Goal: Task Accomplishment & Management: Use online tool/utility

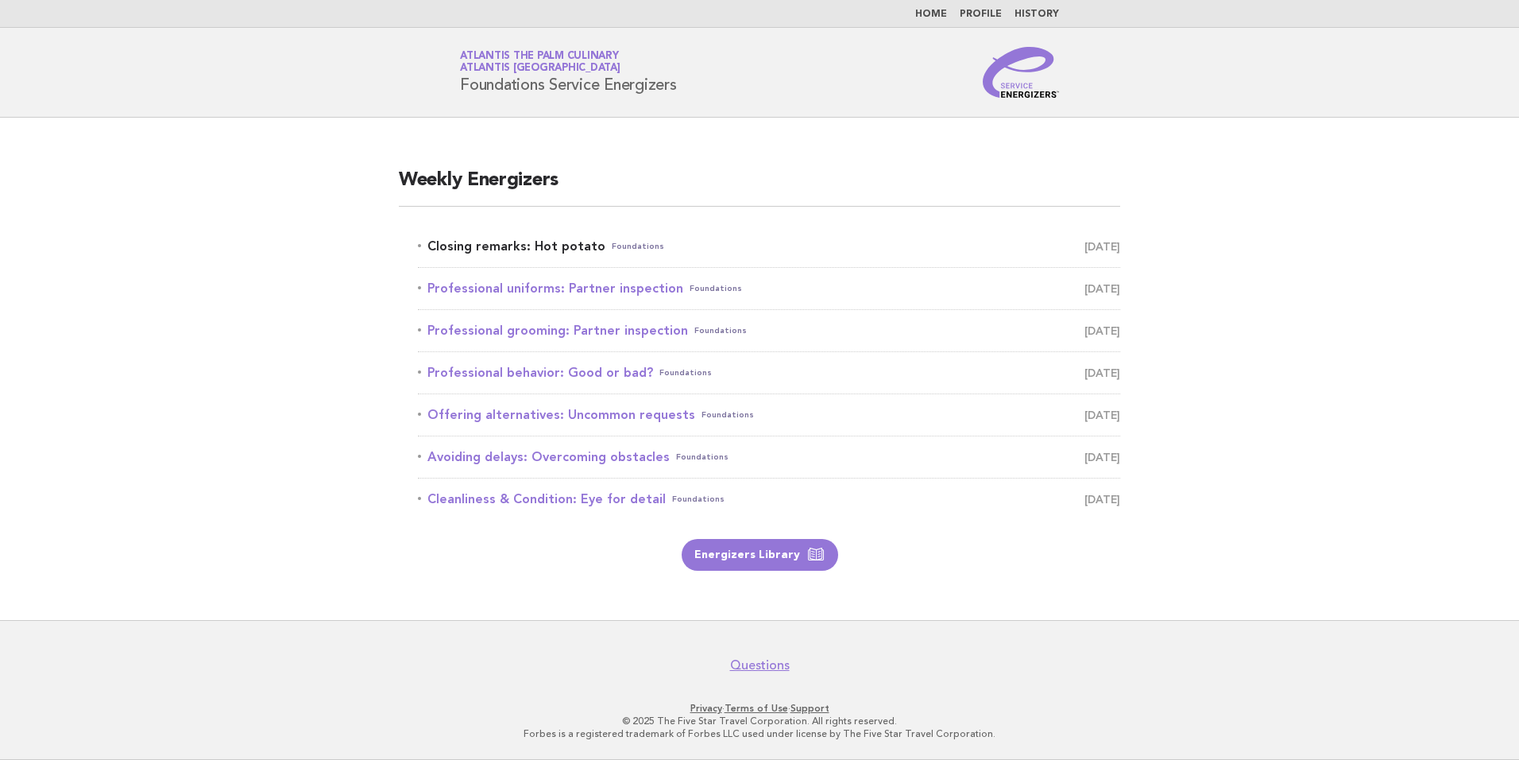
click at [531, 242] on link "Closing remarks: Hot potato Foundations [DATE]" at bounding box center [769, 246] width 702 height 22
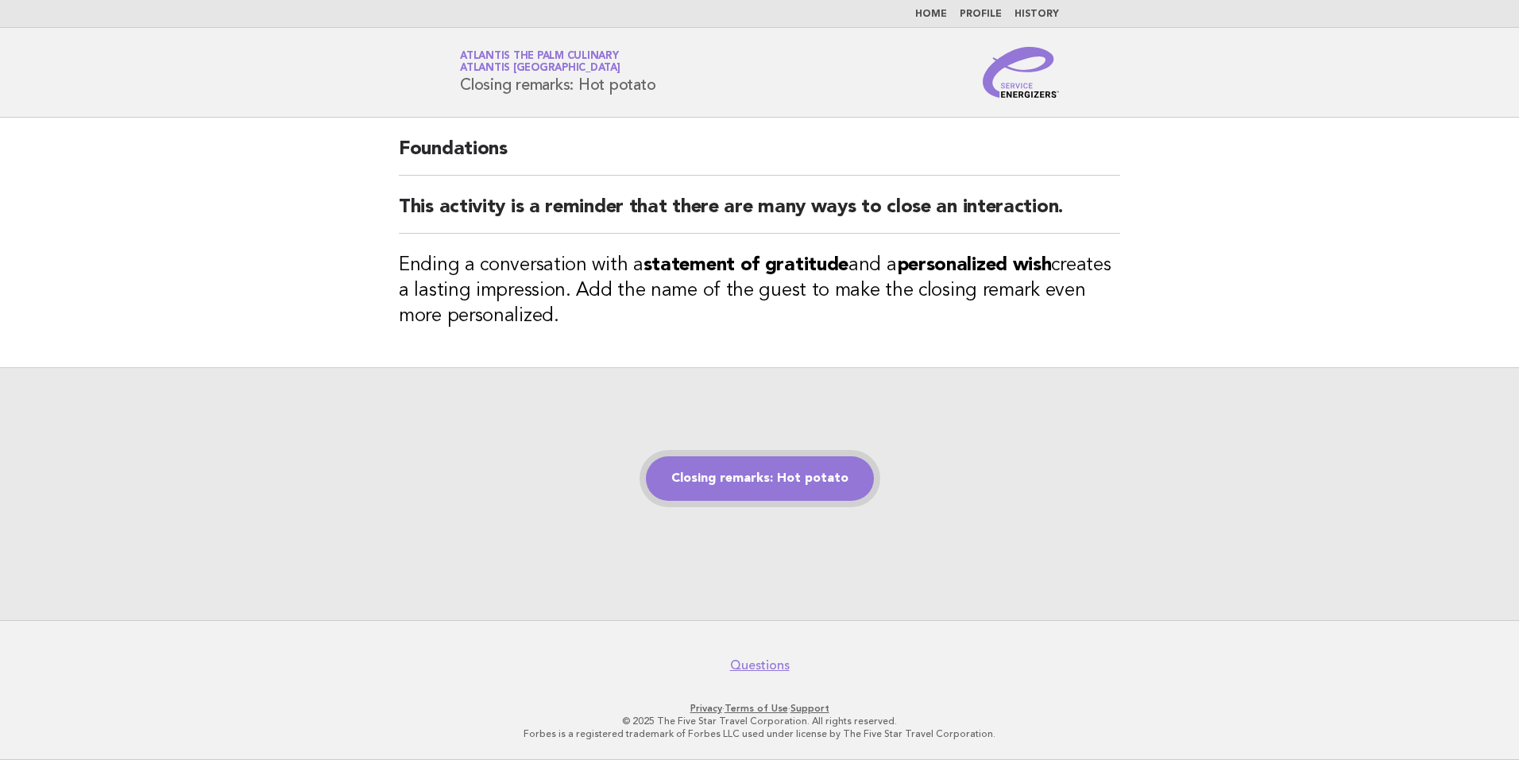
click at [751, 486] on link "Closing remarks: Hot potato" at bounding box center [760, 478] width 228 height 44
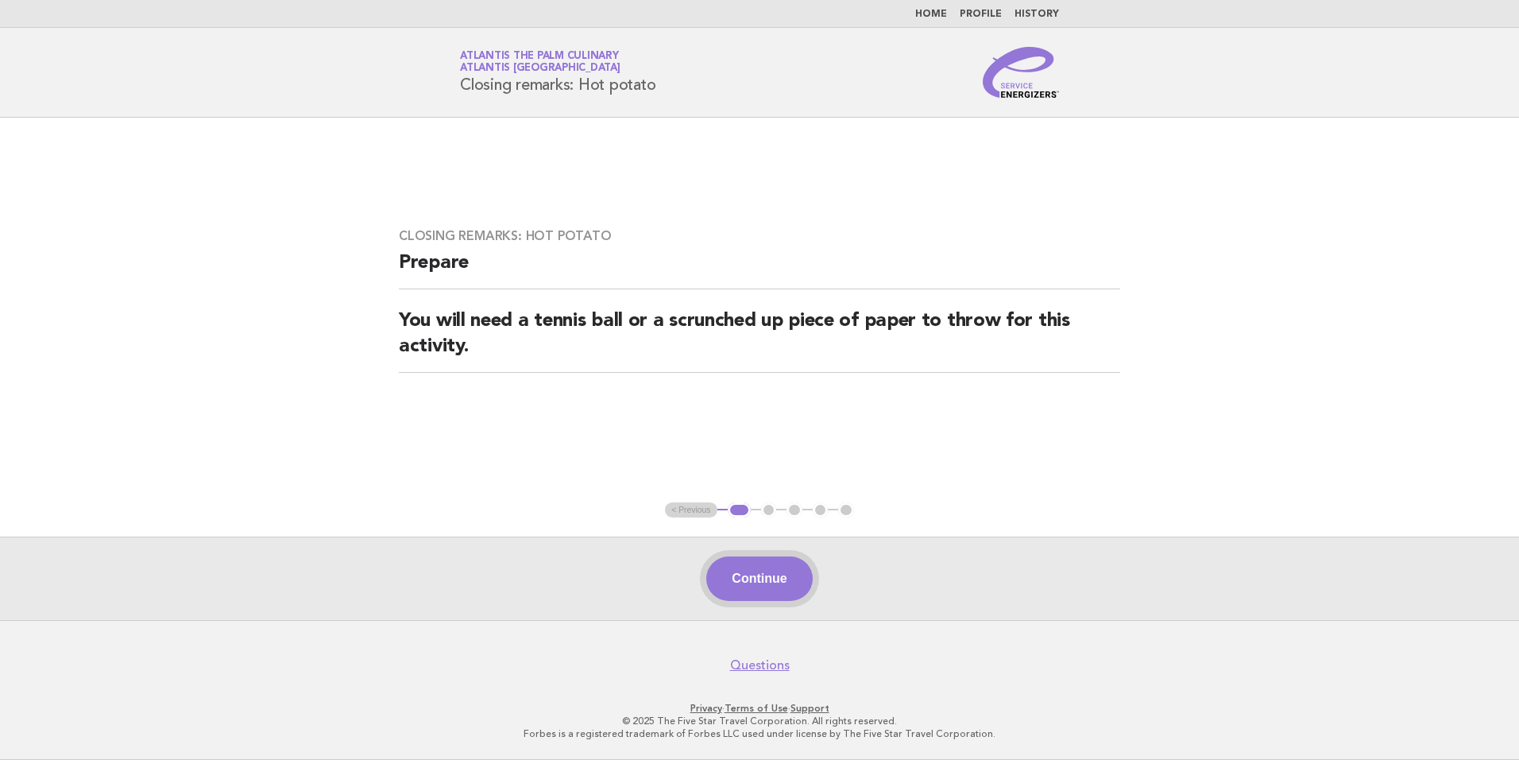
click at [758, 571] on button "Continue" at bounding box center [759, 578] width 106 height 44
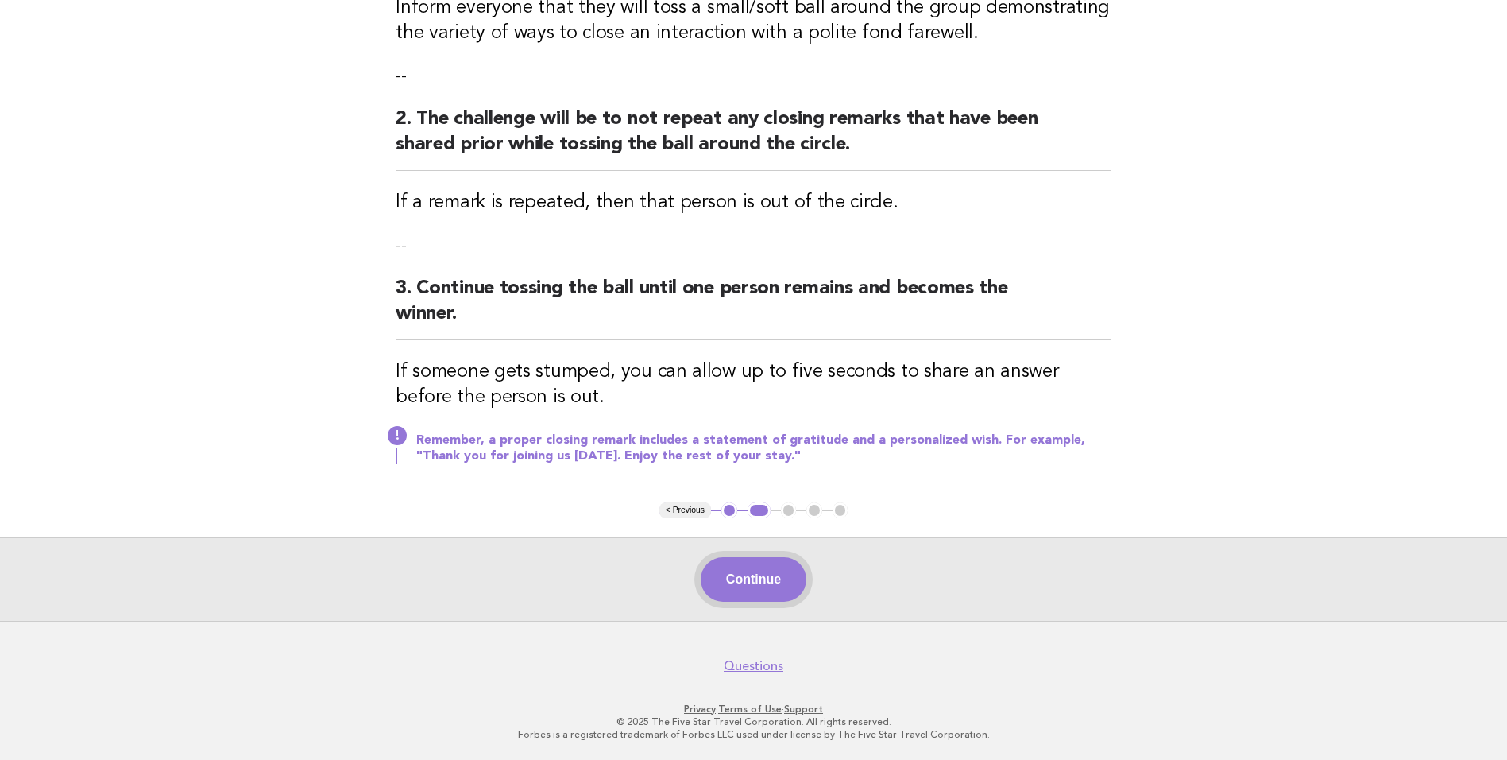
click at [779, 594] on button "Continue" at bounding box center [754, 579] width 106 height 44
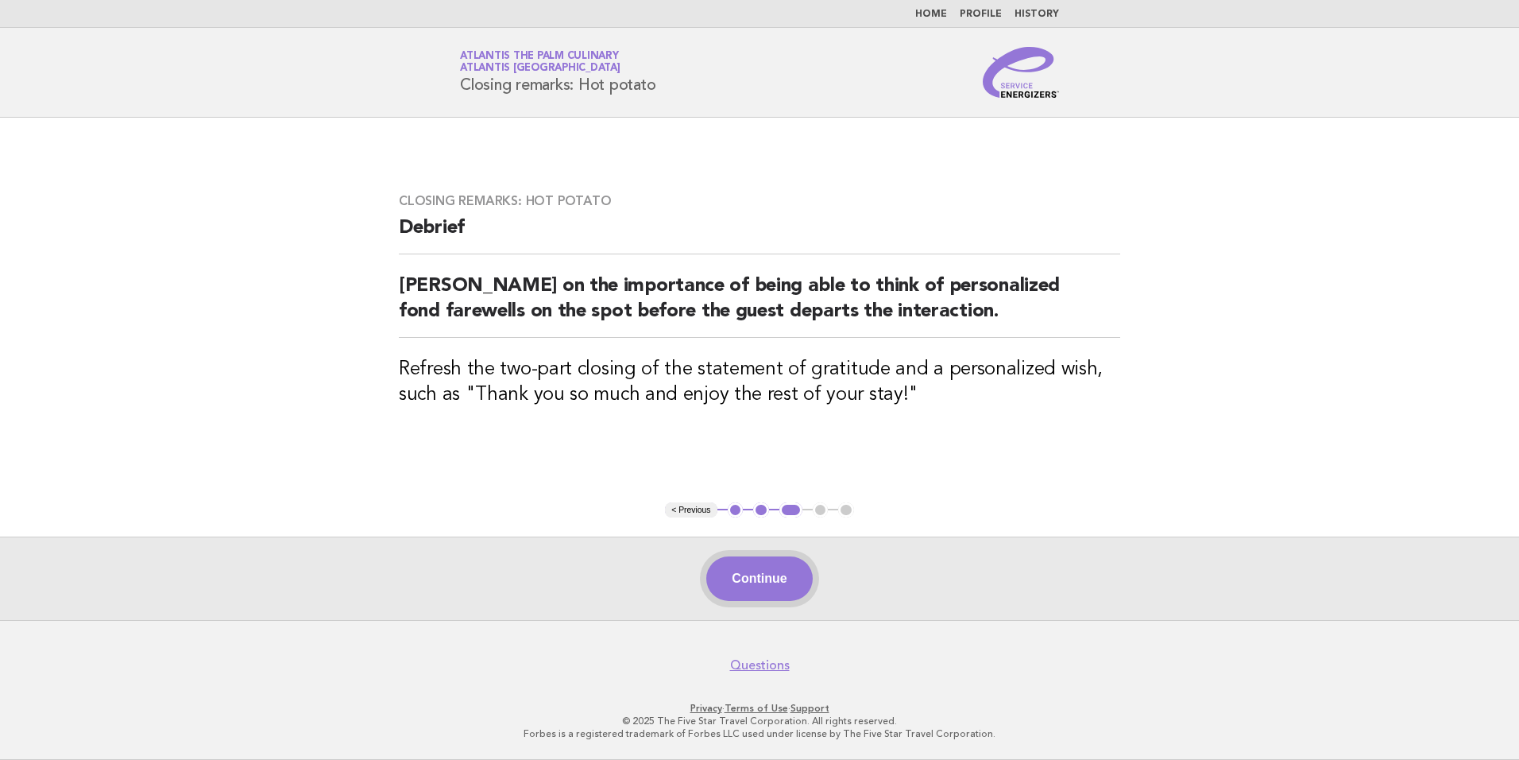
click at [762, 583] on button "Continue" at bounding box center [759, 578] width 106 height 44
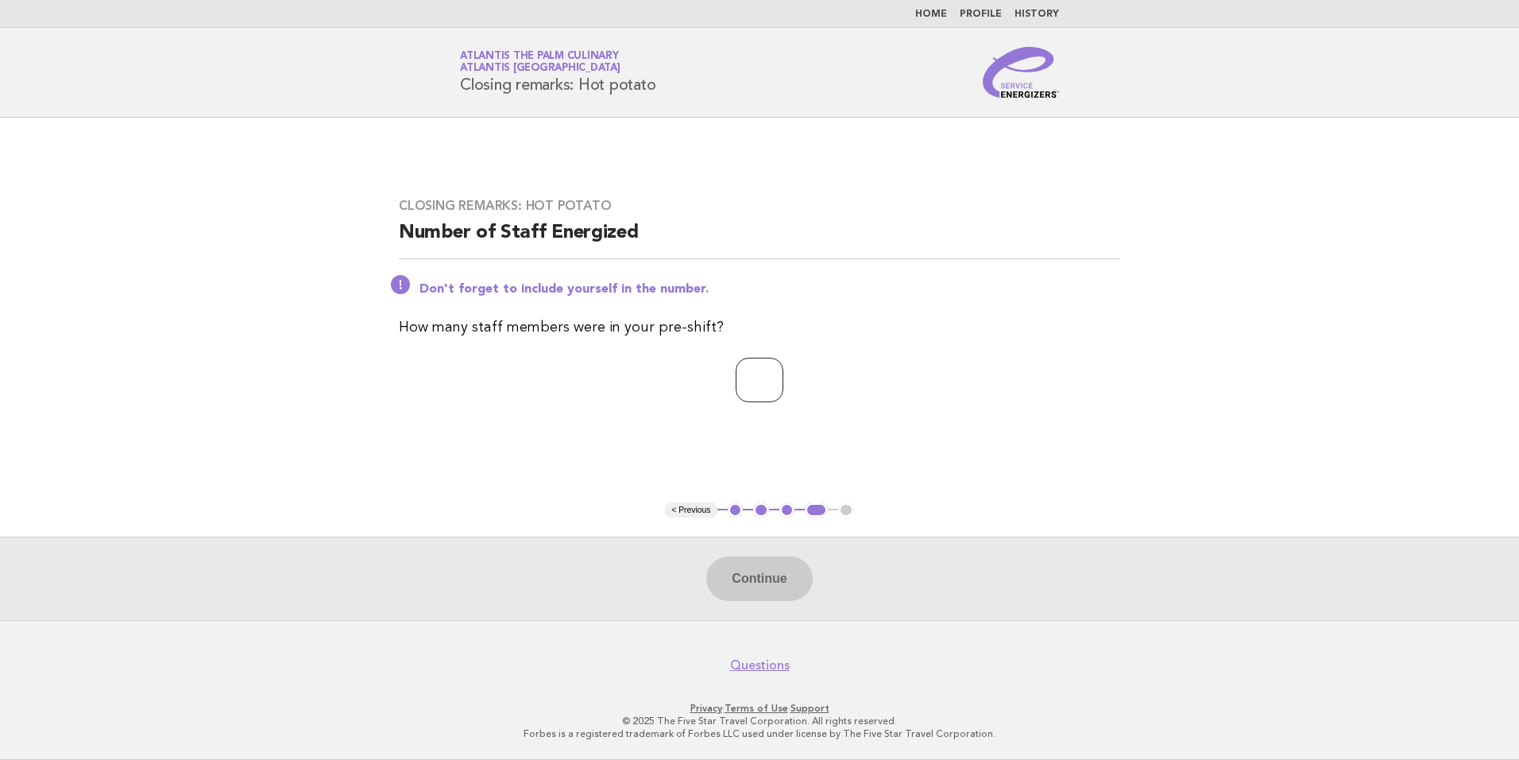
click at [752, 378] on input "number" at bounding box center [760, 380] width 48 height 44
type input "**"
click at [815, 571] on div "Continue" at bounding box center [759, 577] width 1519 height 83
click at [718, 605] on div "Continue" at bounding box center [759, 577] width 1519 height 83
click at [773, 590] on button "Continue" at bounding box center [759, 578] width 106 height 44
